Goal: Transaction & Acquisition: Purchase product/service

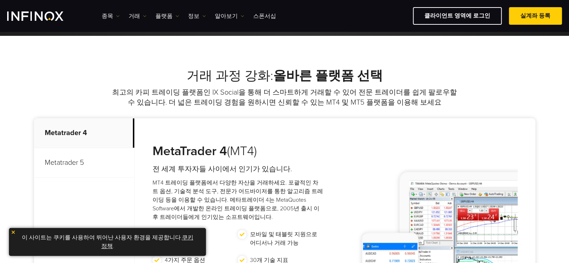
click at [13, 232] on img at bounding box center [13, 232] width 5 height 5
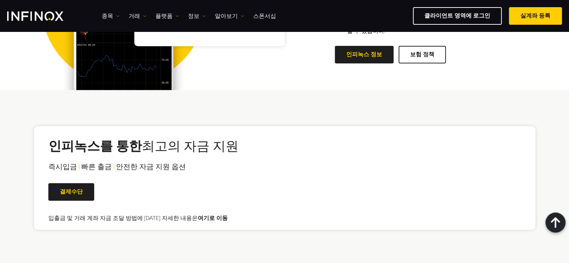
scroll to position [1397, 0]
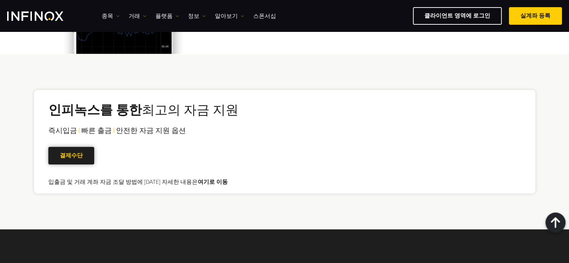
click at [71, 155] on span at bounding box center [71, 155] width 0 height 0
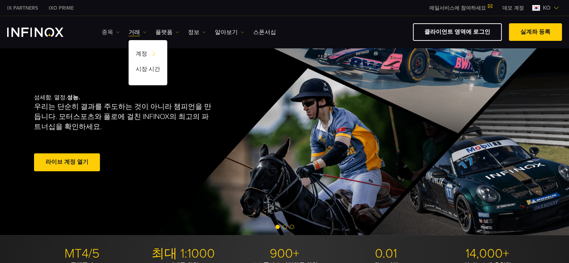
click at [116, 32] on img at bounding box center [118, 32] width 4 height 4
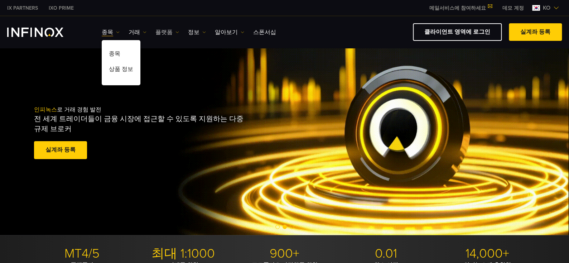
click at [176, 32] on img at bounding box center [178, 32] width 4 height 4
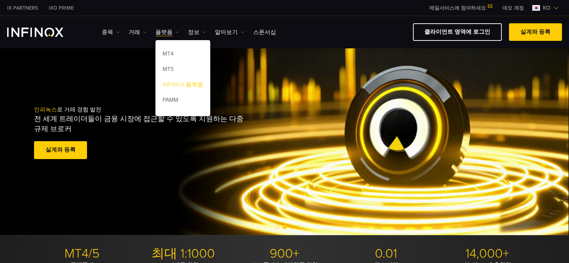
click at [176, 83] on link "INFINOX 플랫폼" at bounding box center [182, 85] width 55 height 15
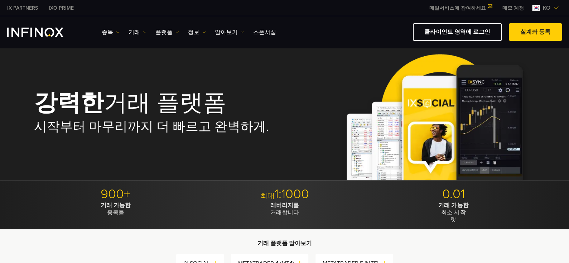
click at [46, 27] on div "종목 종목 상품 정보 거래 데모" at bounding box center [284, 32] width 555 height 18
click at [49, 33] on img "INFINOX Logo" at bounding box center [35, 32] width 56 height 9
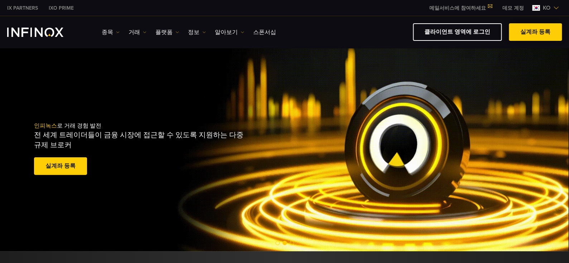
click at [536, 32] on span at bounding box center [536, 32] width 0 height 0
